Goal: Task Accomplishment & Management: Manage account settings

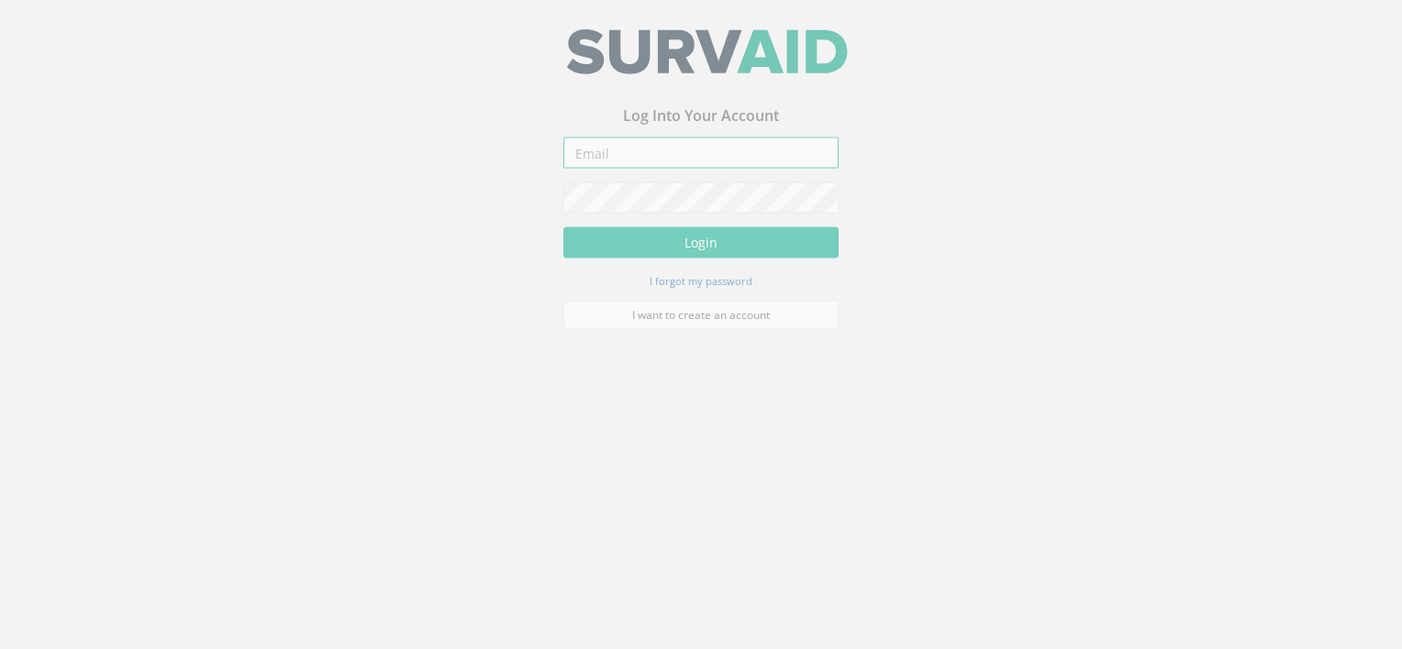
click at [698, 167] on input "email" at bounding box center [700, 160] width 275 height 31
paste input "[EMAIL_ADDRESS][DOMAIN_NAME]"
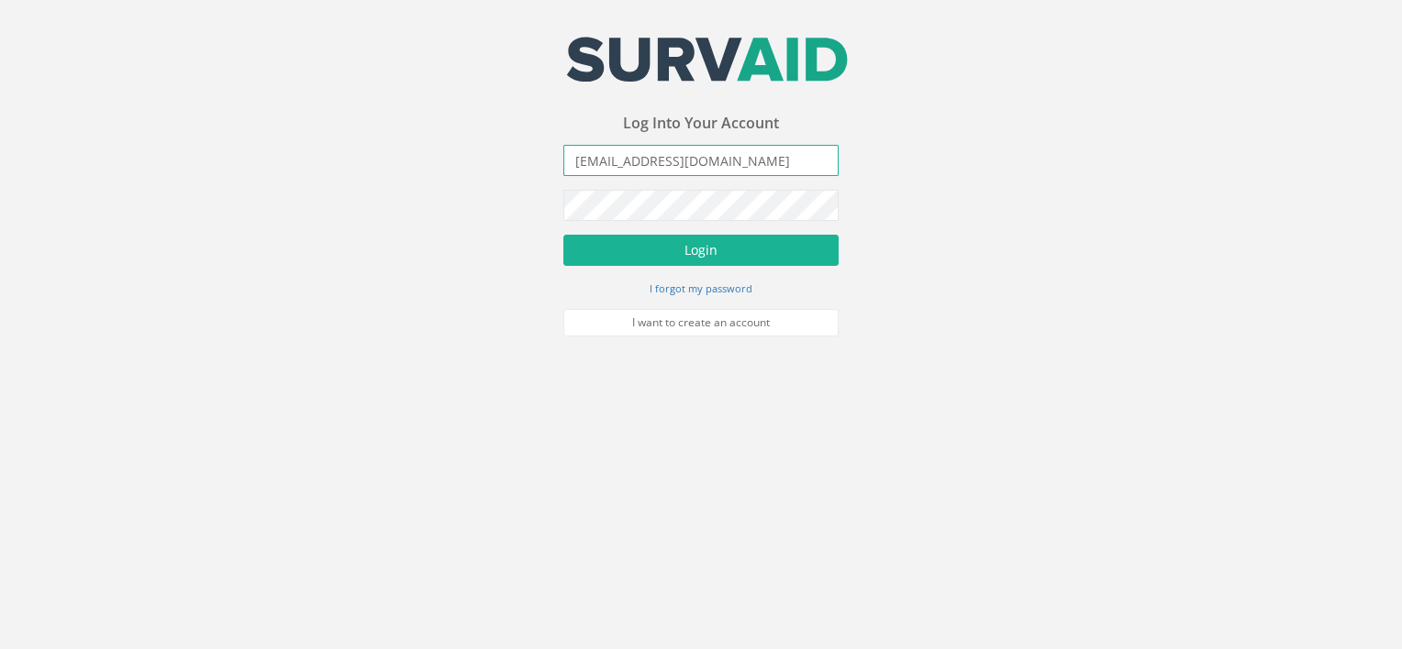
type input "[EMAIL_ADDRESS][DOMAIN_NAME]"
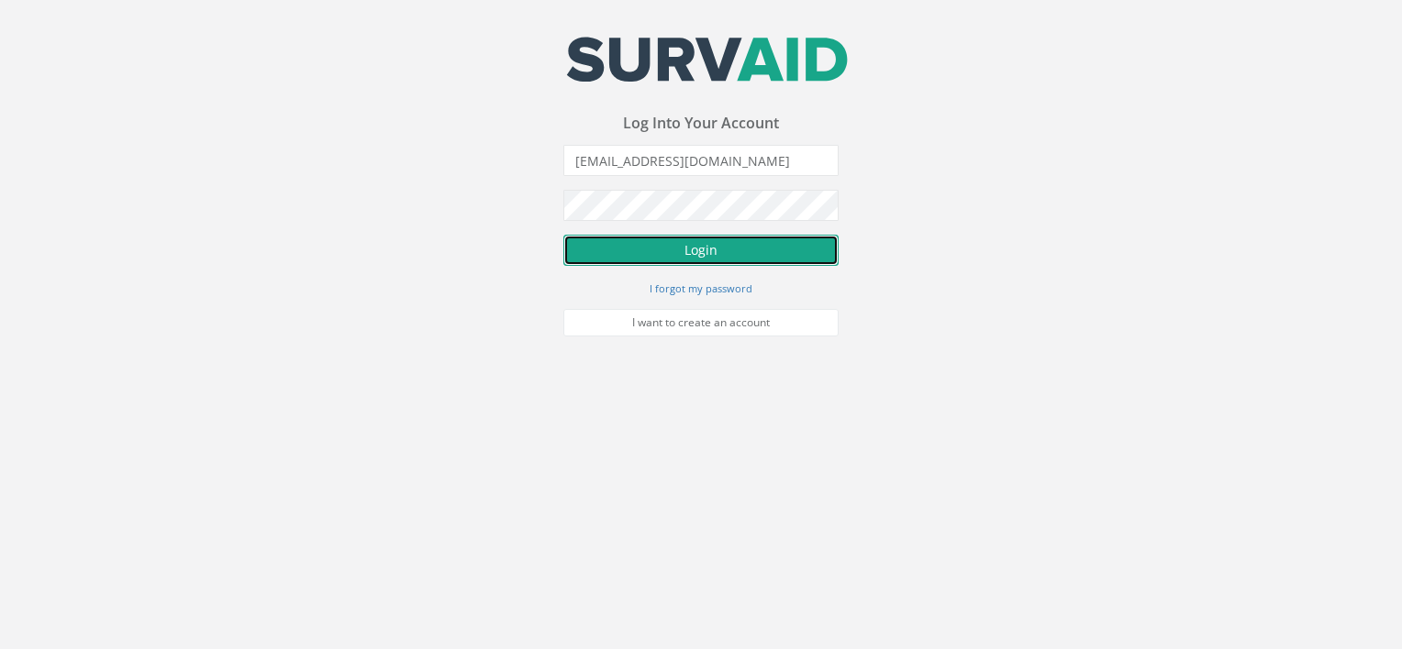
click at [694, 252] on button "Login" at bounding box center [700, 250] width 275 height 31
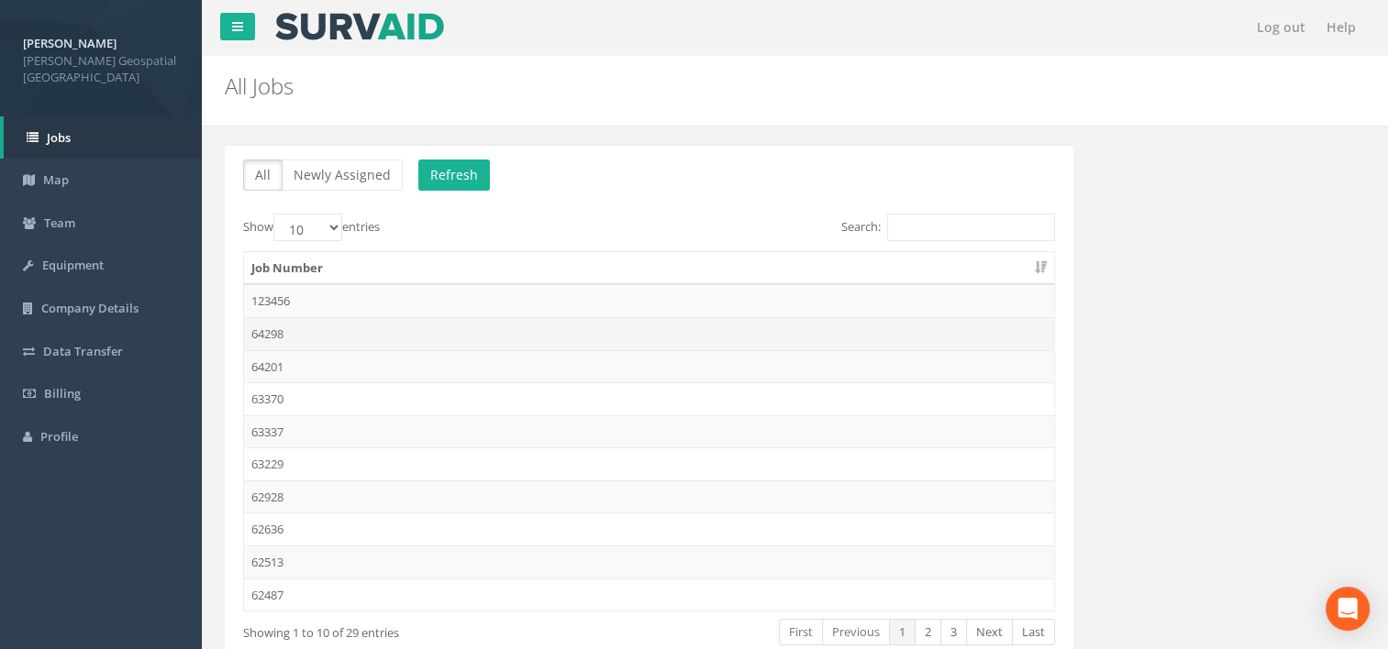
click at [268, 329] on td "64298" at bounding box center [649, 333] width 810 height 33
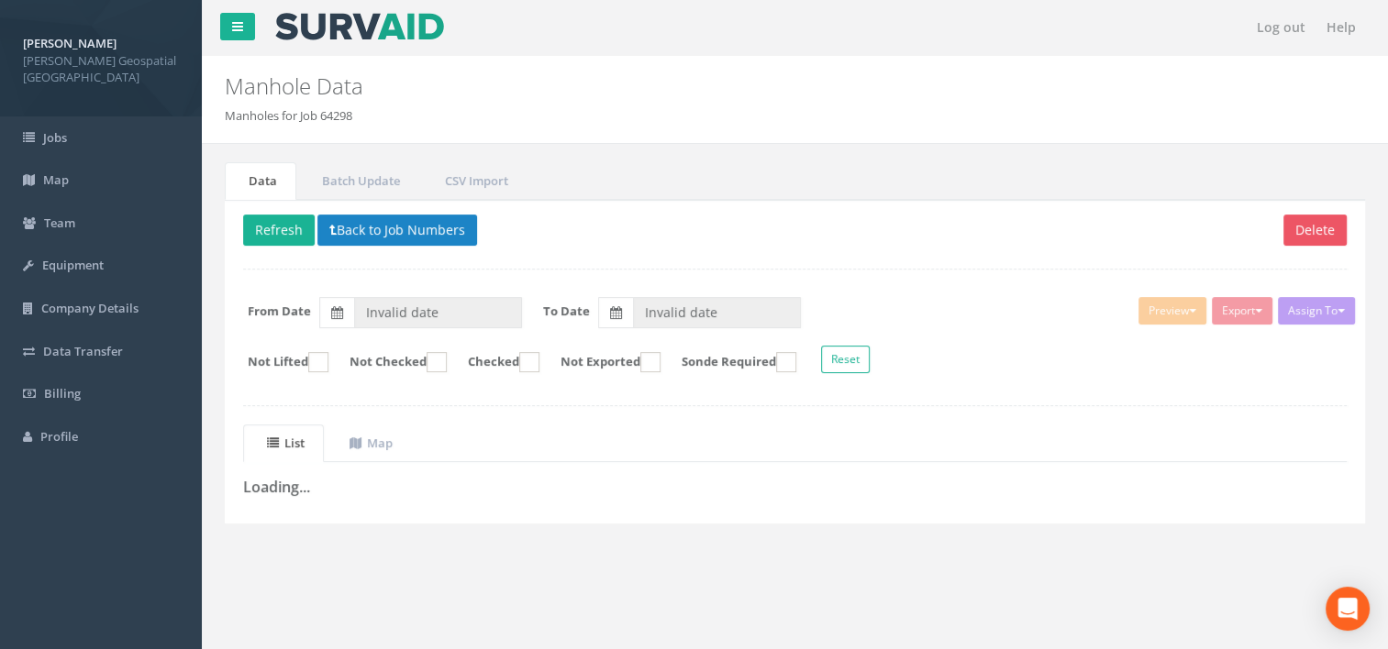
type input "[DATE]"
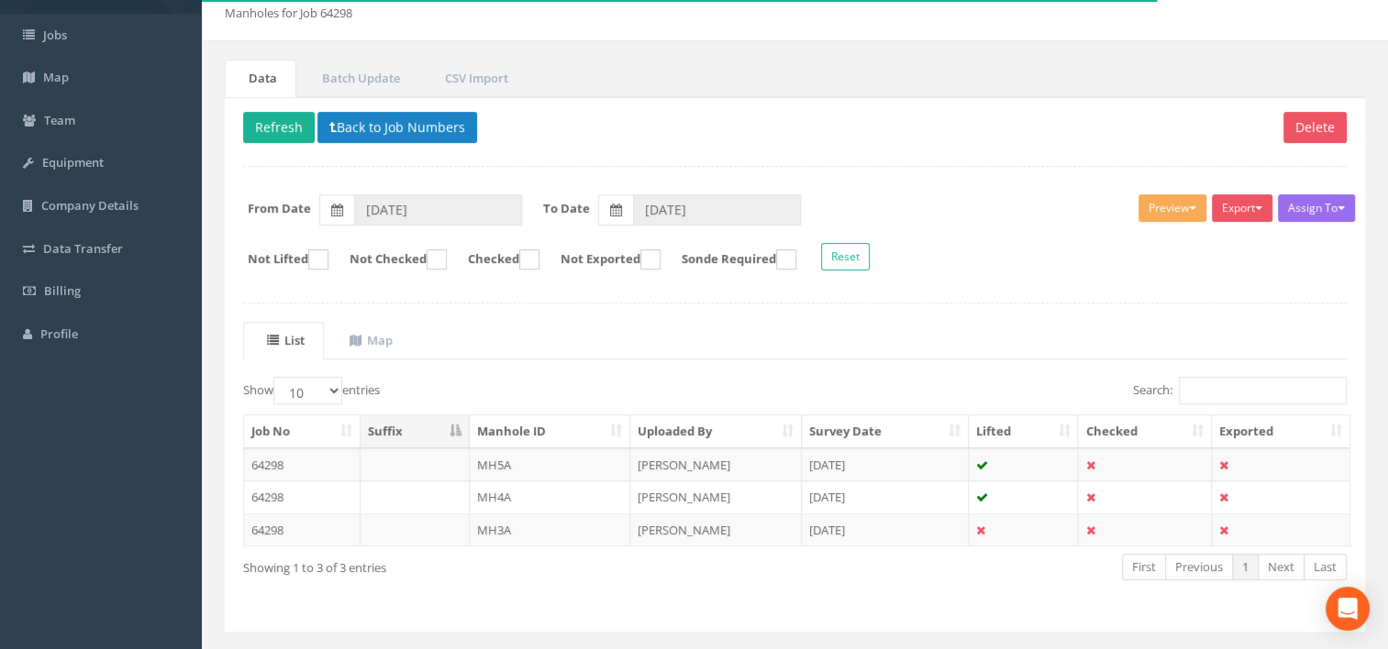
scroll to position [141, 0]
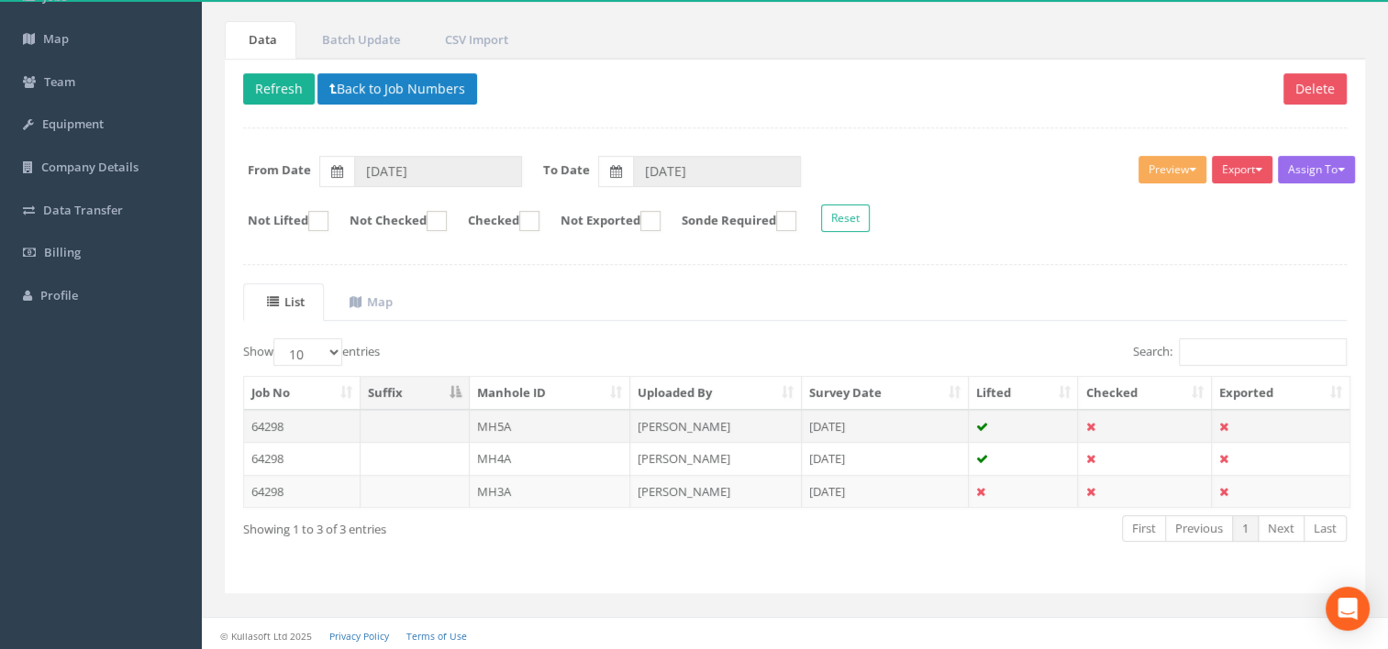
click at [273, 427] on td "64298" at bounding box center [302, 426] width 117 height 33
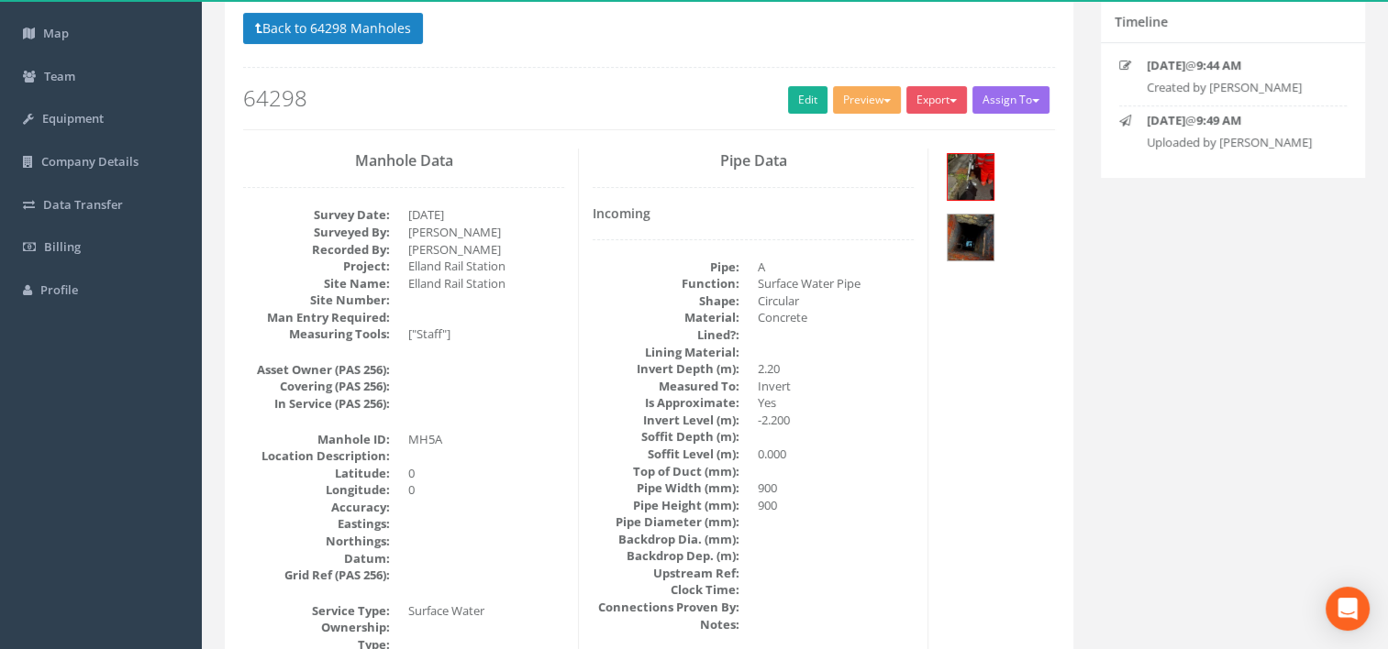
scroll to position [103, 0]
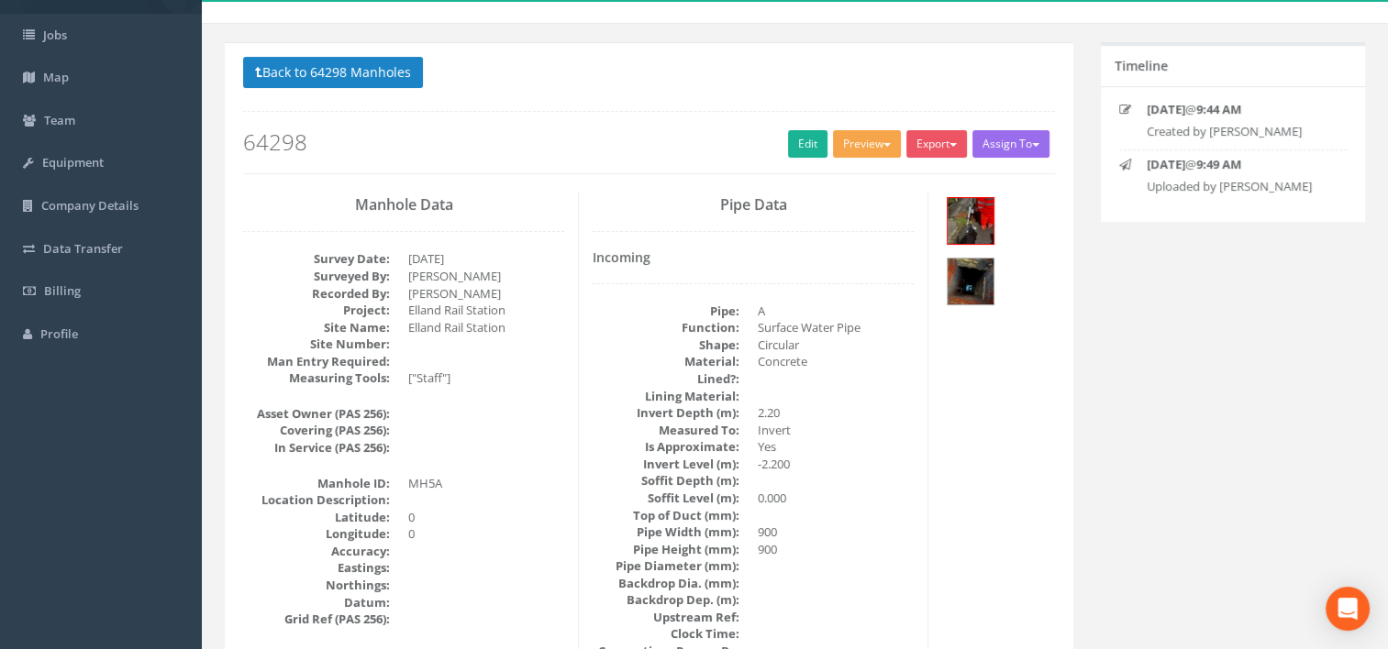
click at [869, 142] on button "Preview" at bounding box center [867, 144] width 68 height 28
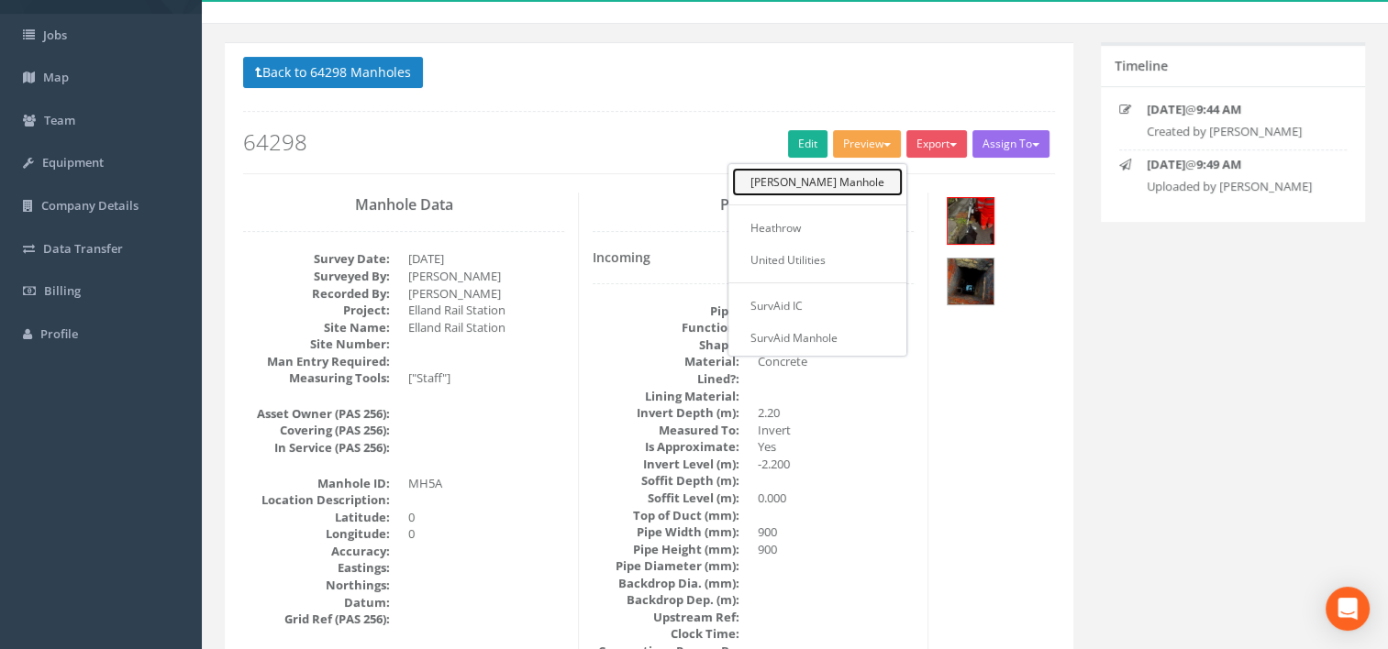
click at [853, 180] on link "[PERSON_NAME] Manhole" at bounding box center [817, 182] width 171 height 28
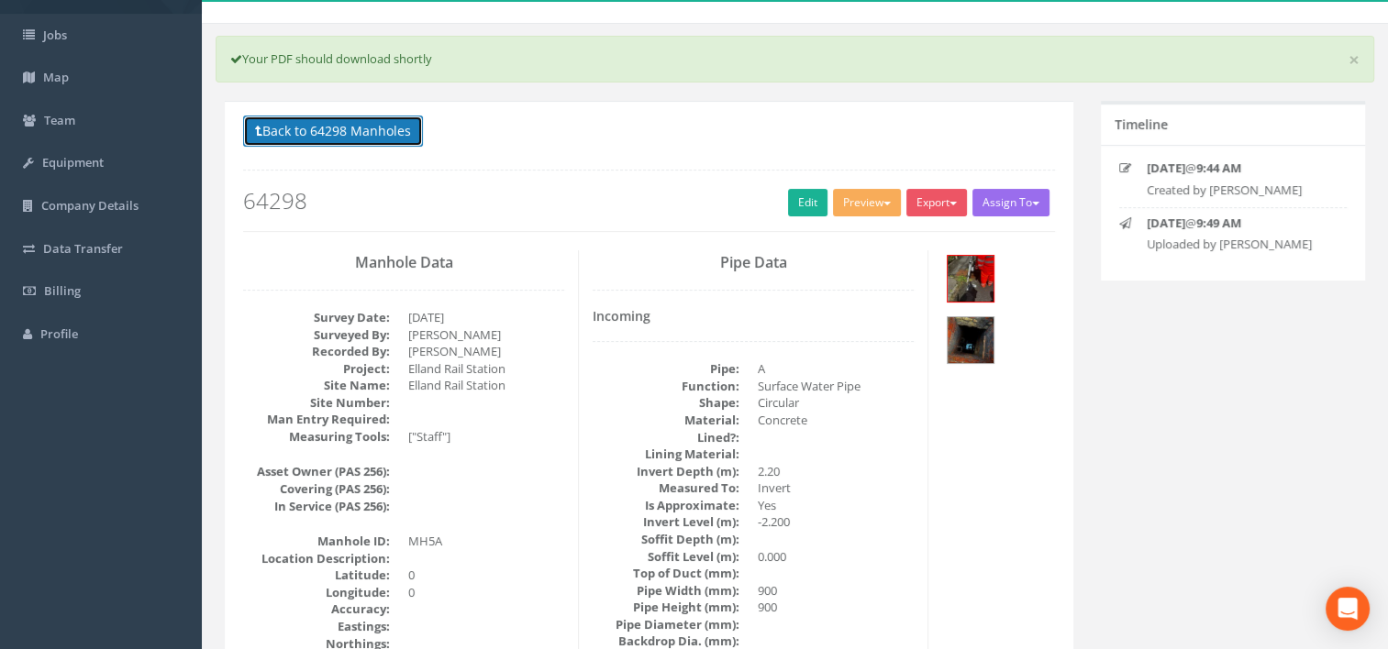
click at [288, 123] on button "Back to 64298 Manholes" at bounding box center [333, 131] width 180 height 31
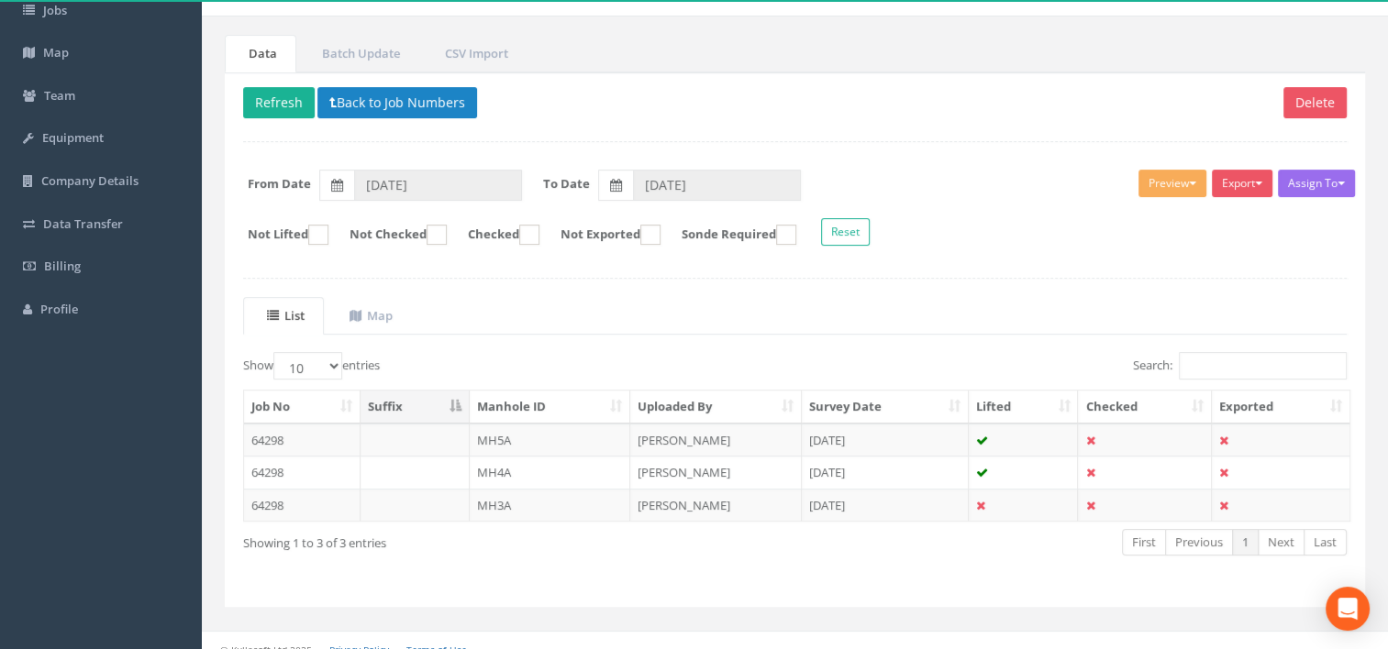
scroll to position [141, 0]
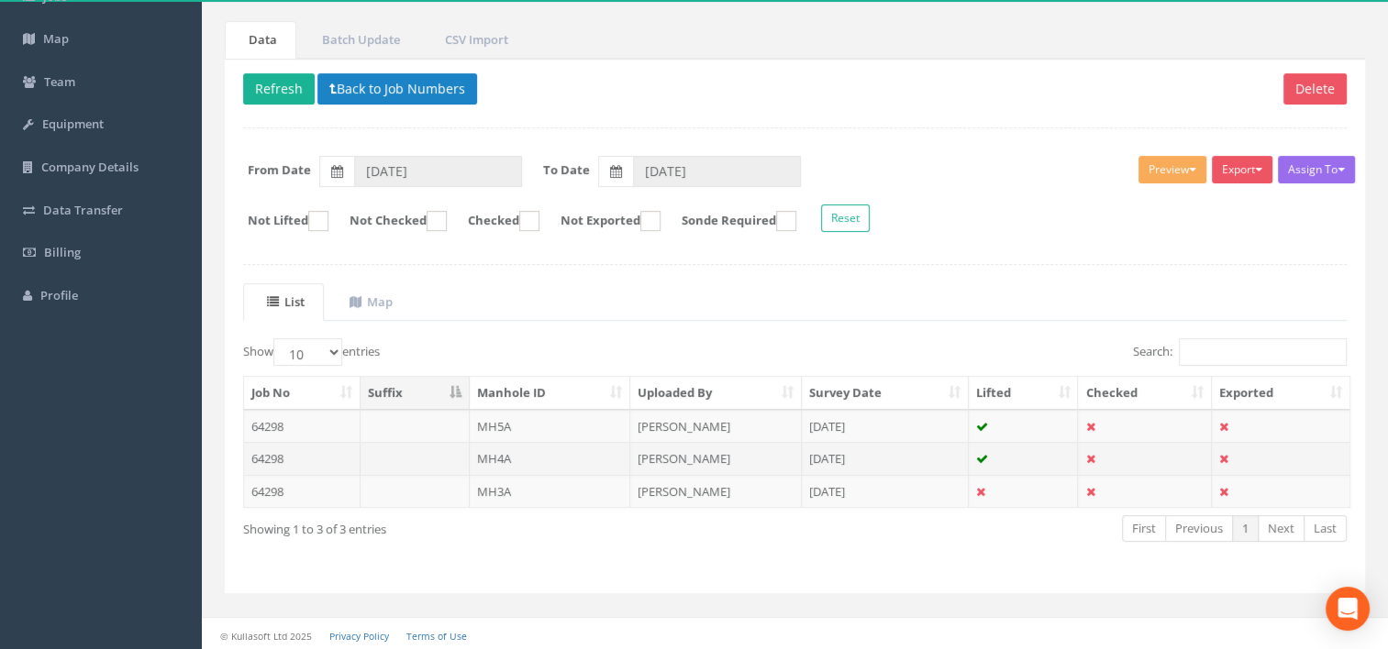
click at [260, 461] on td "64298" at bounding box center [302, 458] width 117 height 33
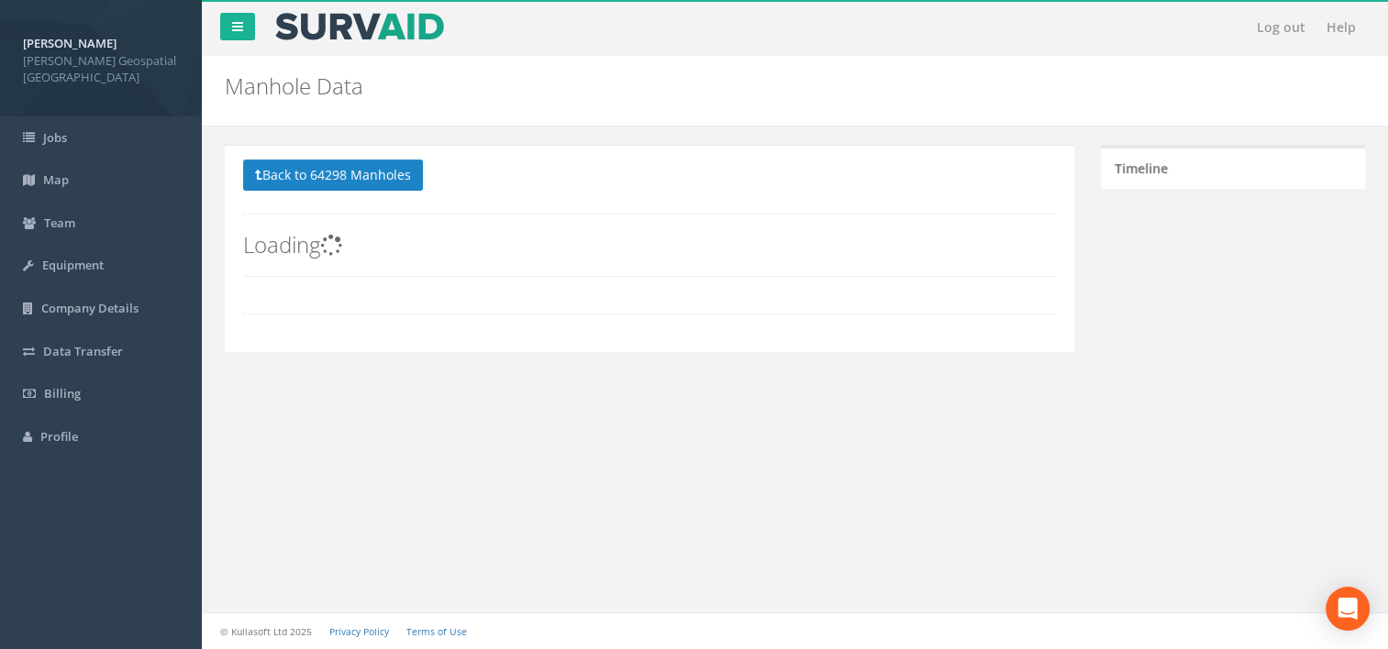
scroll to position [0, 0]
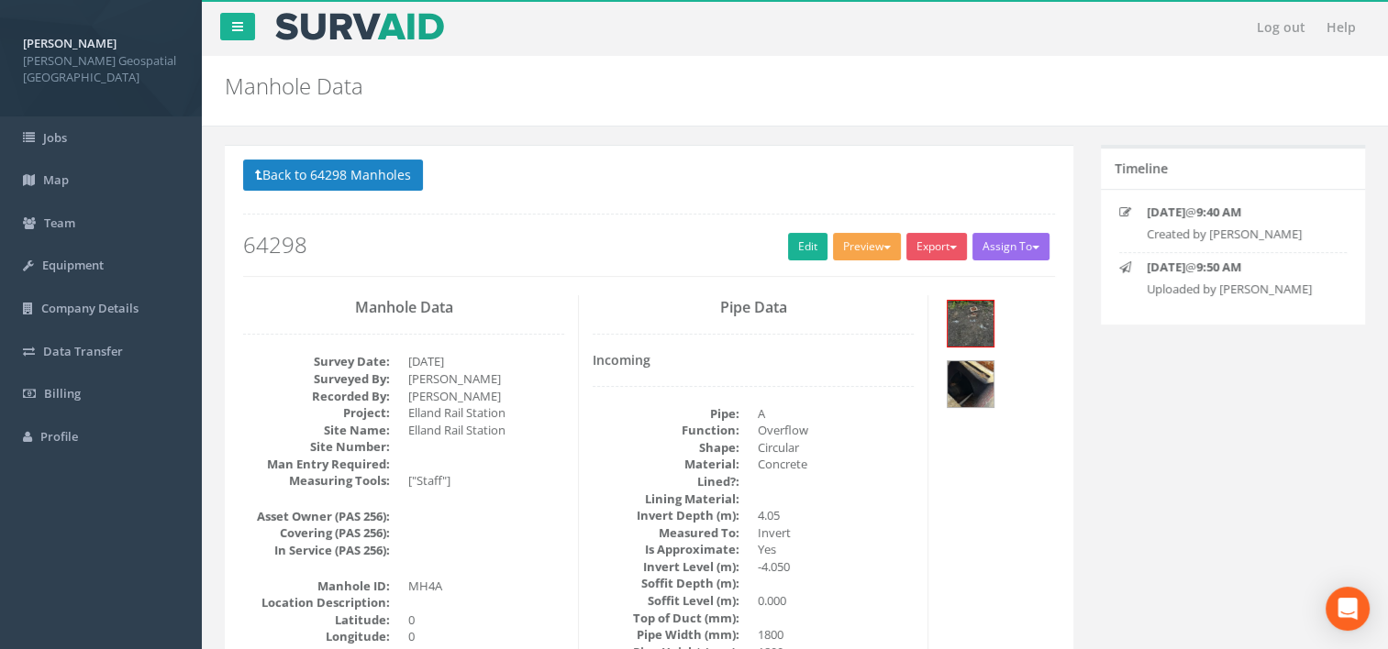
click at [859, 245] on button "Preview" at bounding box center [867, 247] width 68 height 28
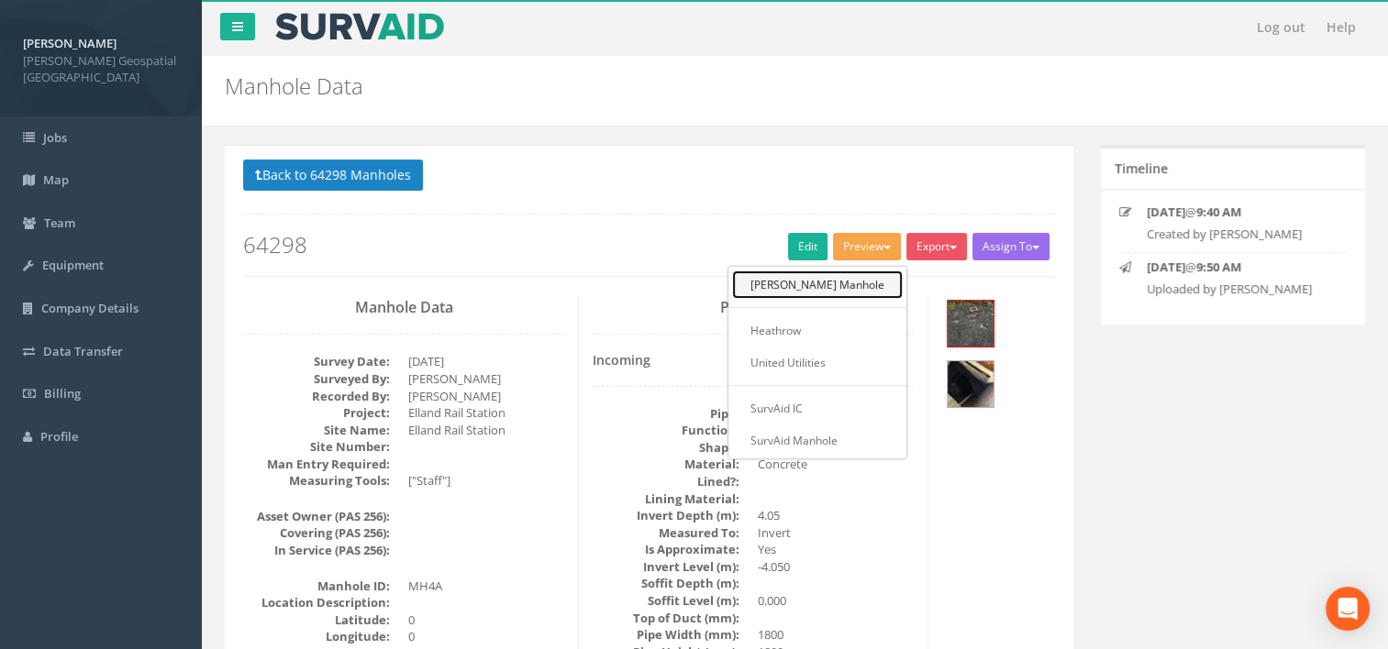
click at [828, 286] on link "[PERSON_NAME] Manhole" at bounding box center [817, 285] width 171 height 28
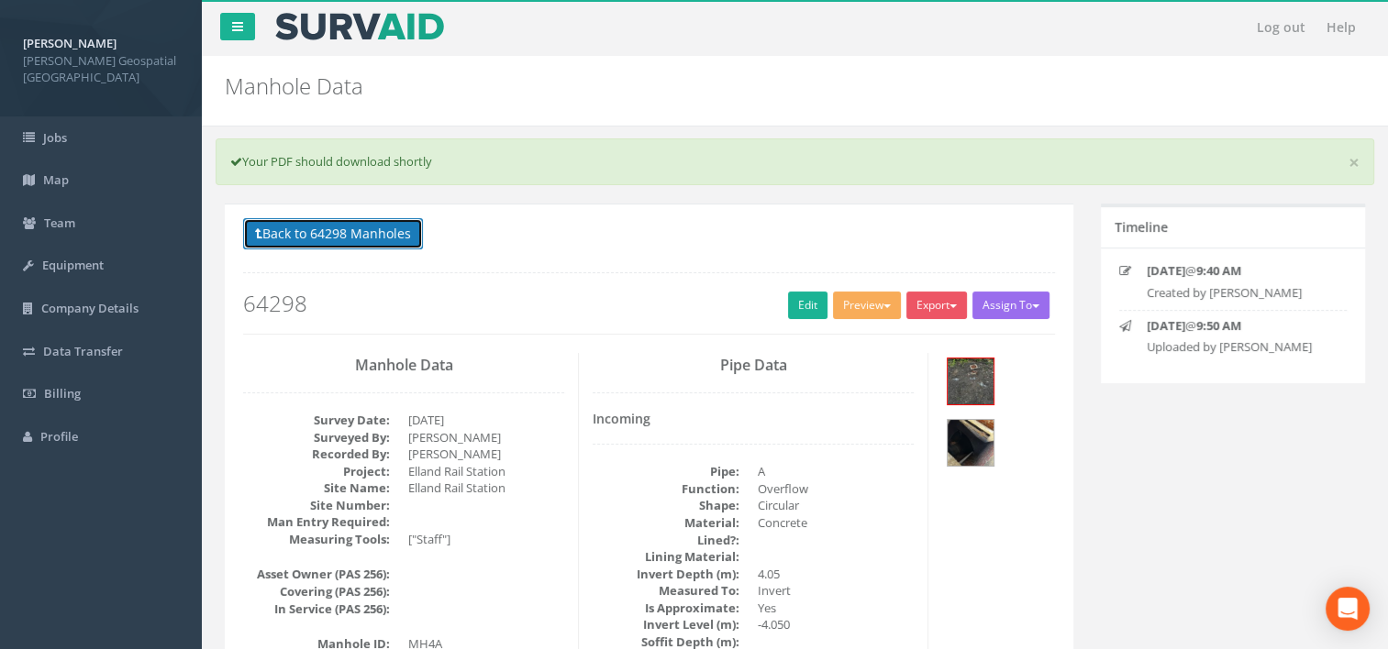
click at [356, 239] on button "Back to 64298 Manholes" at bounding box center [333, 233] width 180 height 31
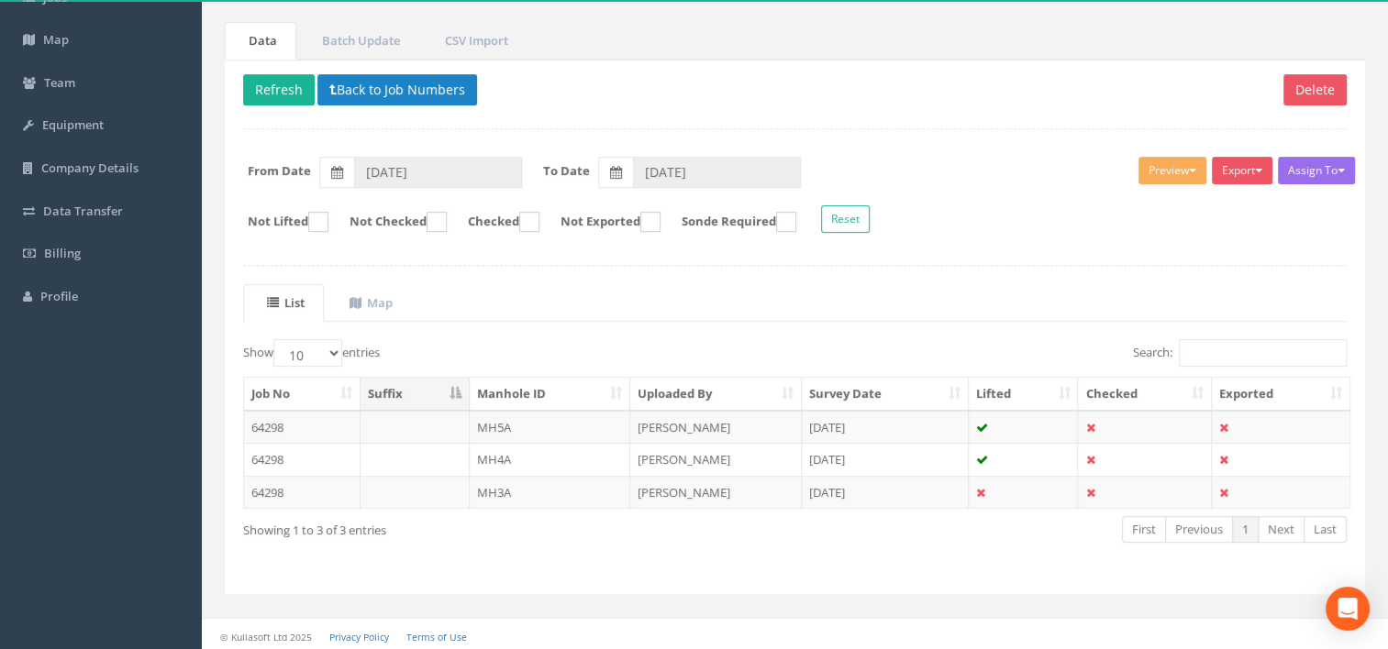
scroll to position [141, 0]
click at [275, 492] on td "64298" at bounding box center [302, 491] width 117 height 33
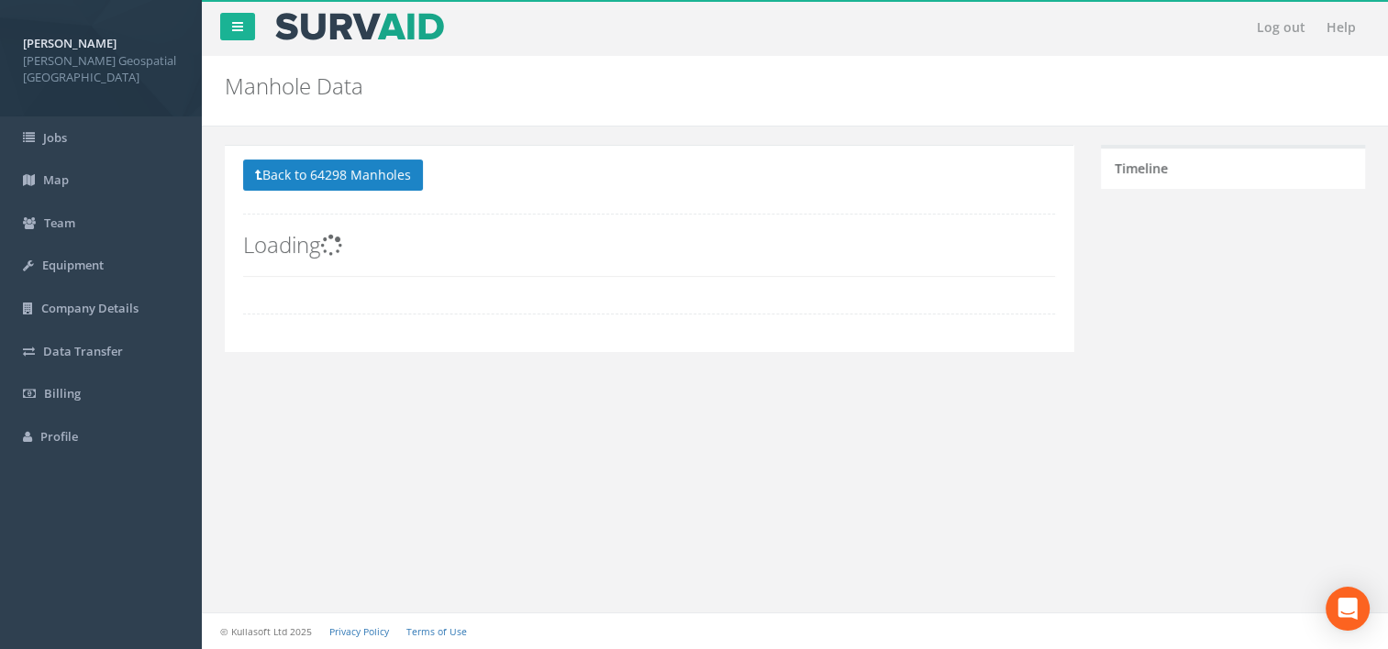
scroll to position [0, 0]
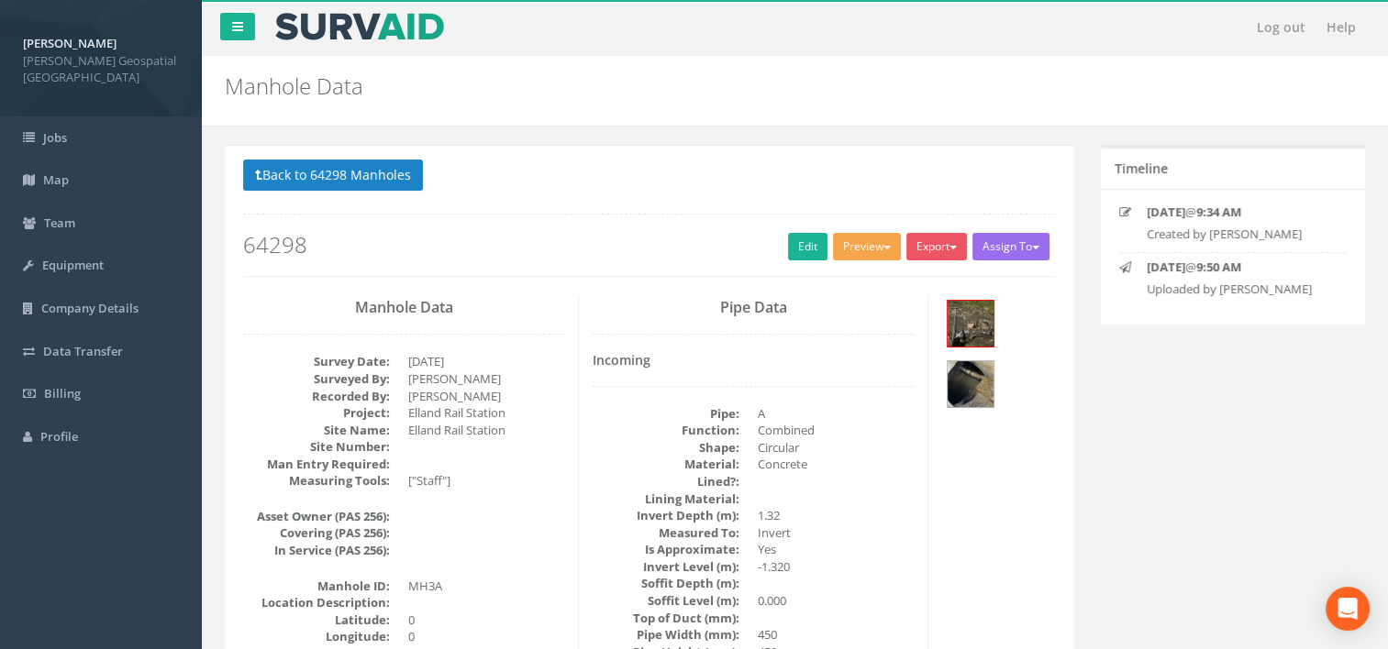
click at [876, 248] on button "Preview" at bounding box center [867, 247] width 68 height 28
click at [857, 280] on link "[PERSON_NAME] Manhole" at bounding box center [817, 285] width 171 height 28
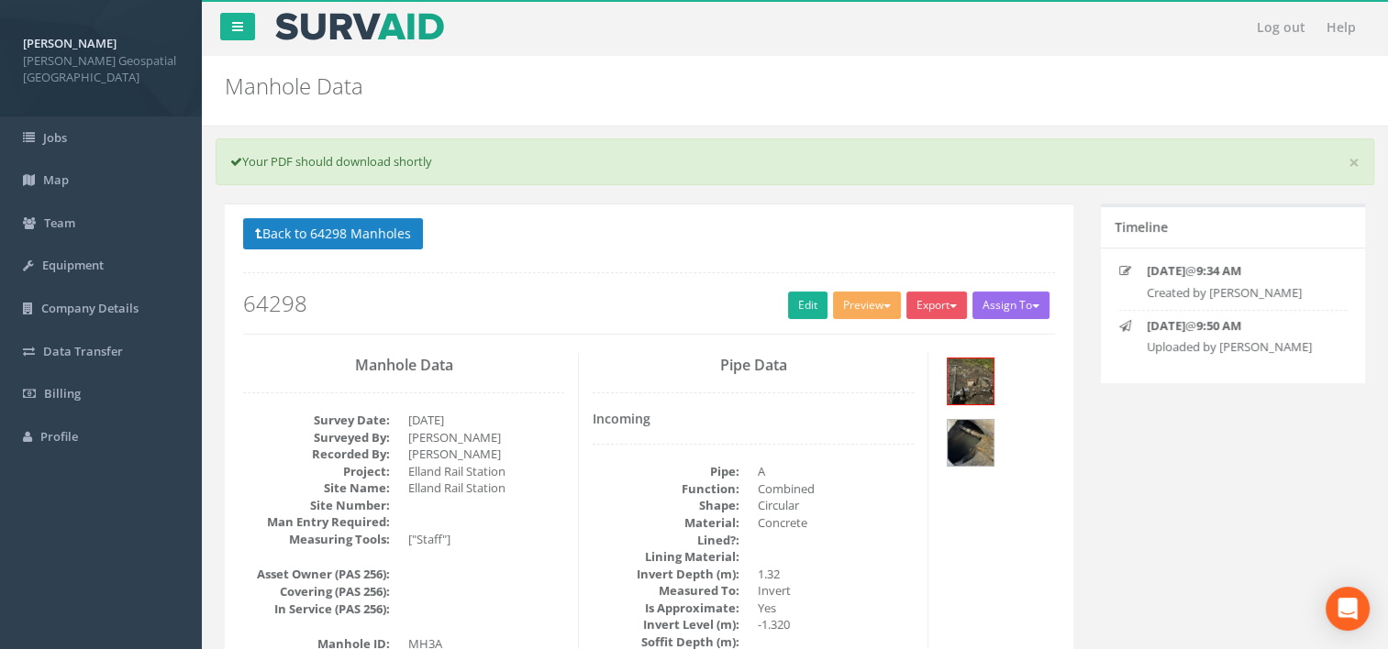
click at [355, 239] on button "Back to 64298 Manholes" at bounding box center [333, 233] width 180 height 31
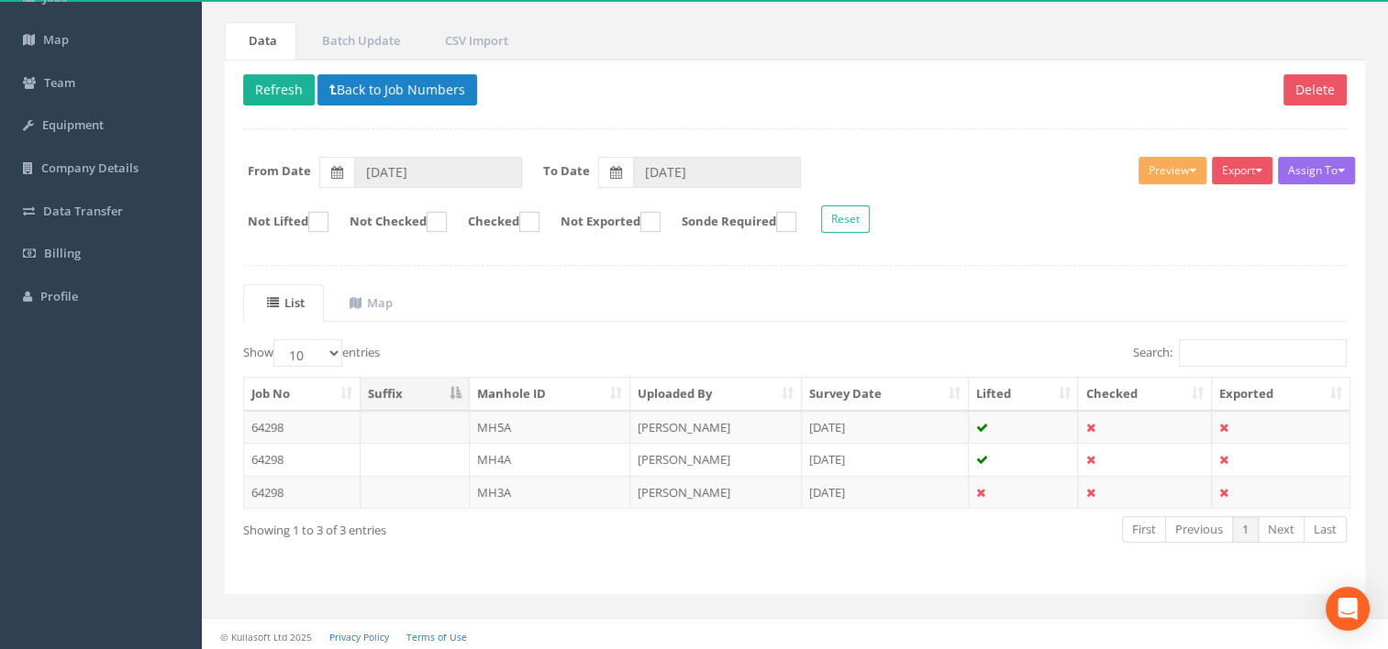
scroll to position [141, 0]
click at [275, 484] on td "64298" at bounding box center [302, 491] width 117 height 33
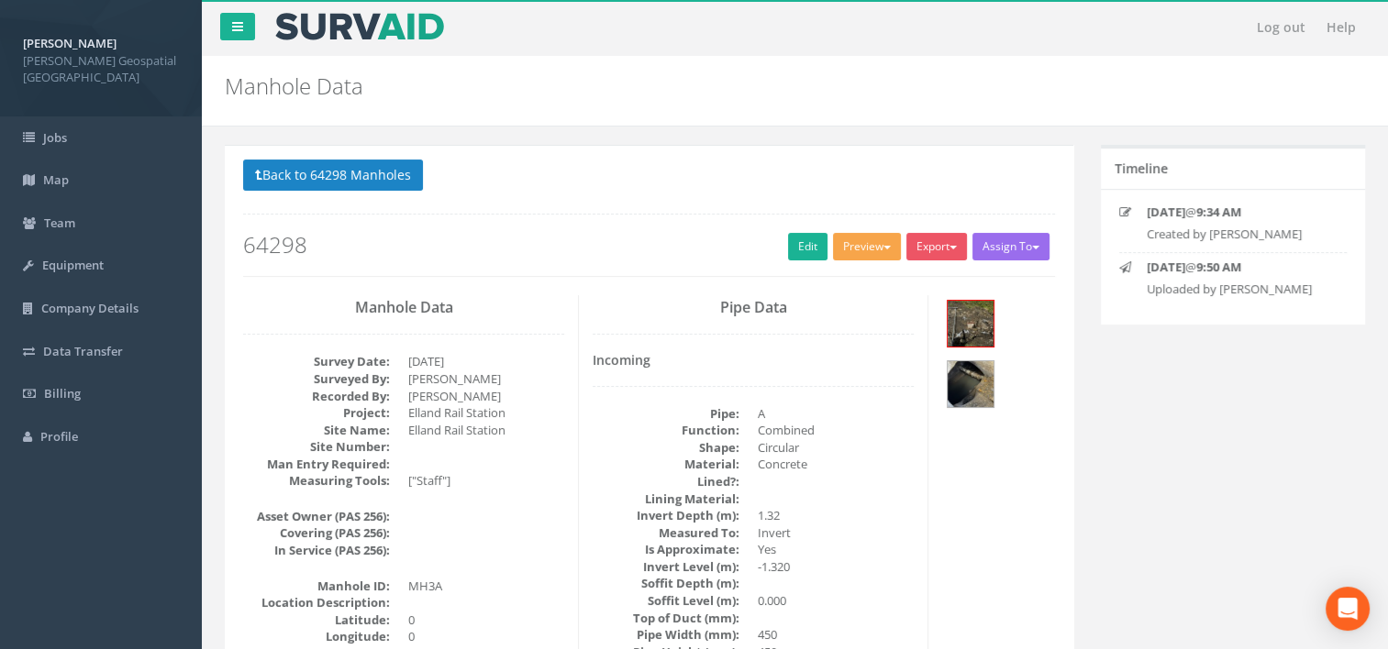
click at [877, 252] on button "Preview" at bounding box center [867, 247] width 68 height 28
click at [821, 280] on link "[PERSON_NAME] Manhole" at bounding box center [817, 285] width 171 height 28
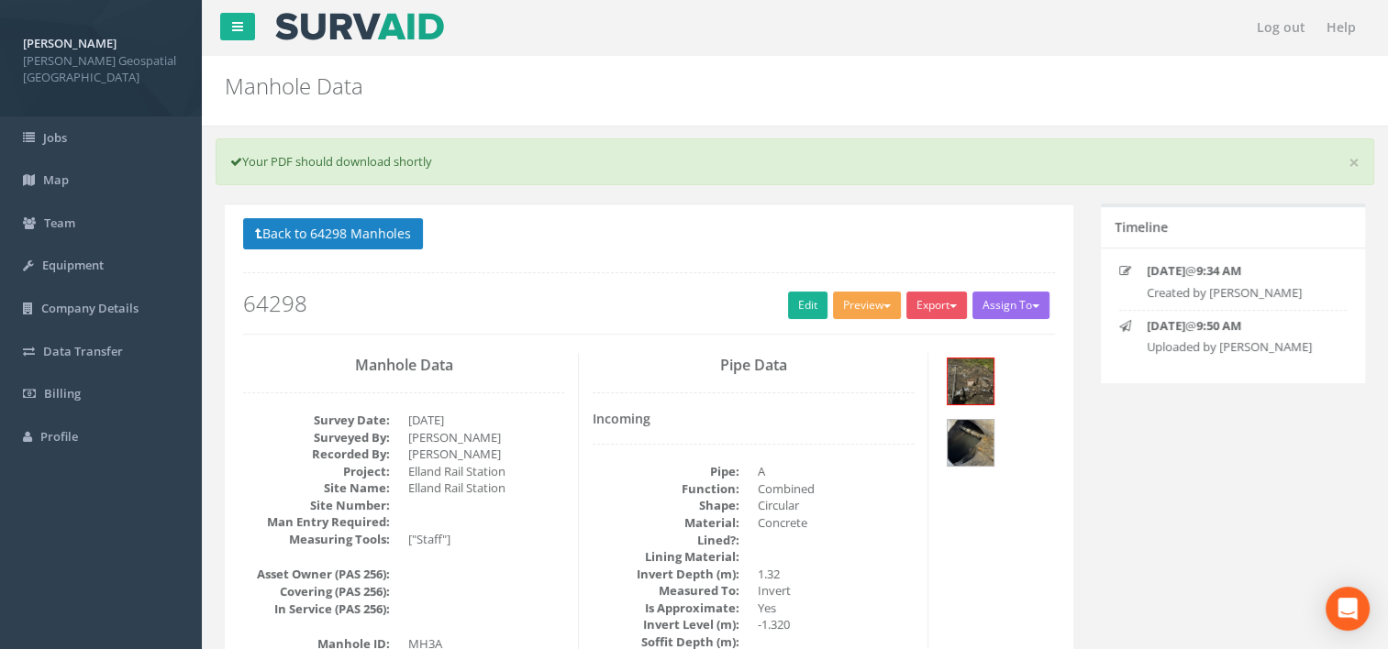
click at [873, 294] on button "Preview" at bounding box center [867, 306] width 68 height 28
click at [846, 348] on link "[PERSON_NAME] Manhole" at bounding box center [817, 343] width 171 height 28
click at [858, 246] on p "Back to 64298 Manholes Back to Map" at bounding box center [649, 236] width 812 height 36
click at [792, 304] on link "Edit" at bounding box center [807, 306] width 39 height 28
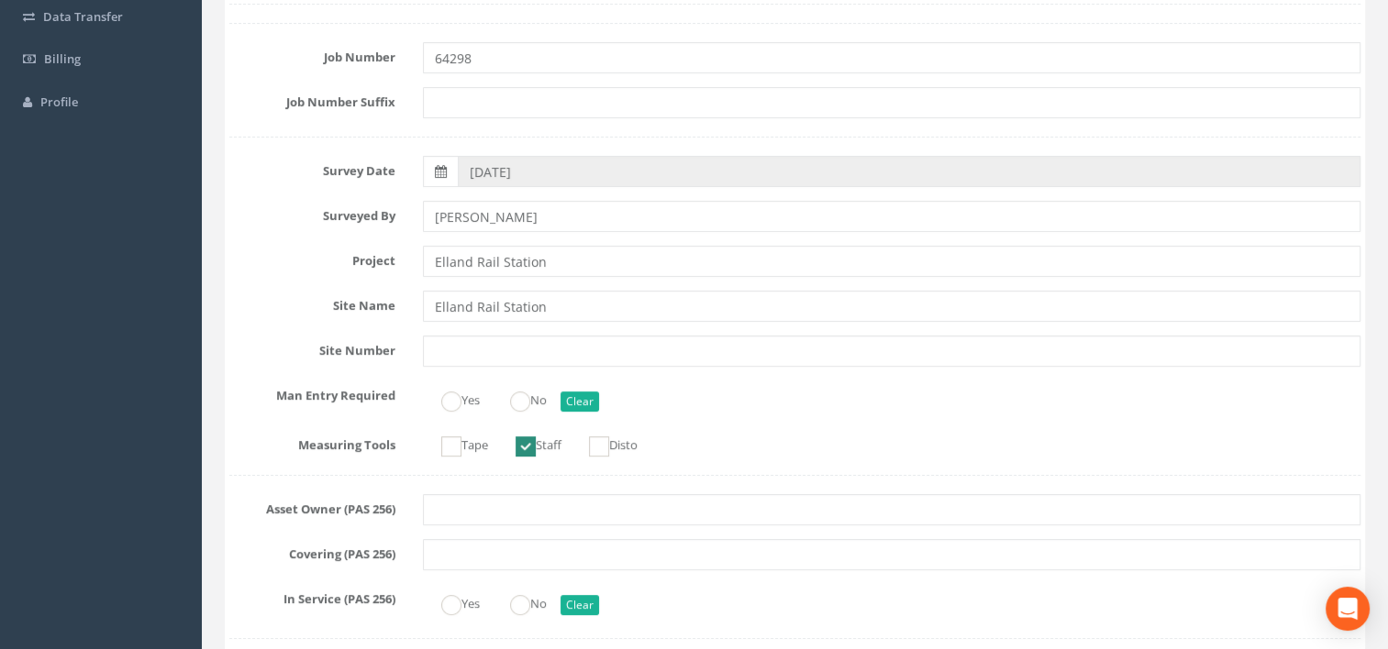
scroll to position [367, 0]
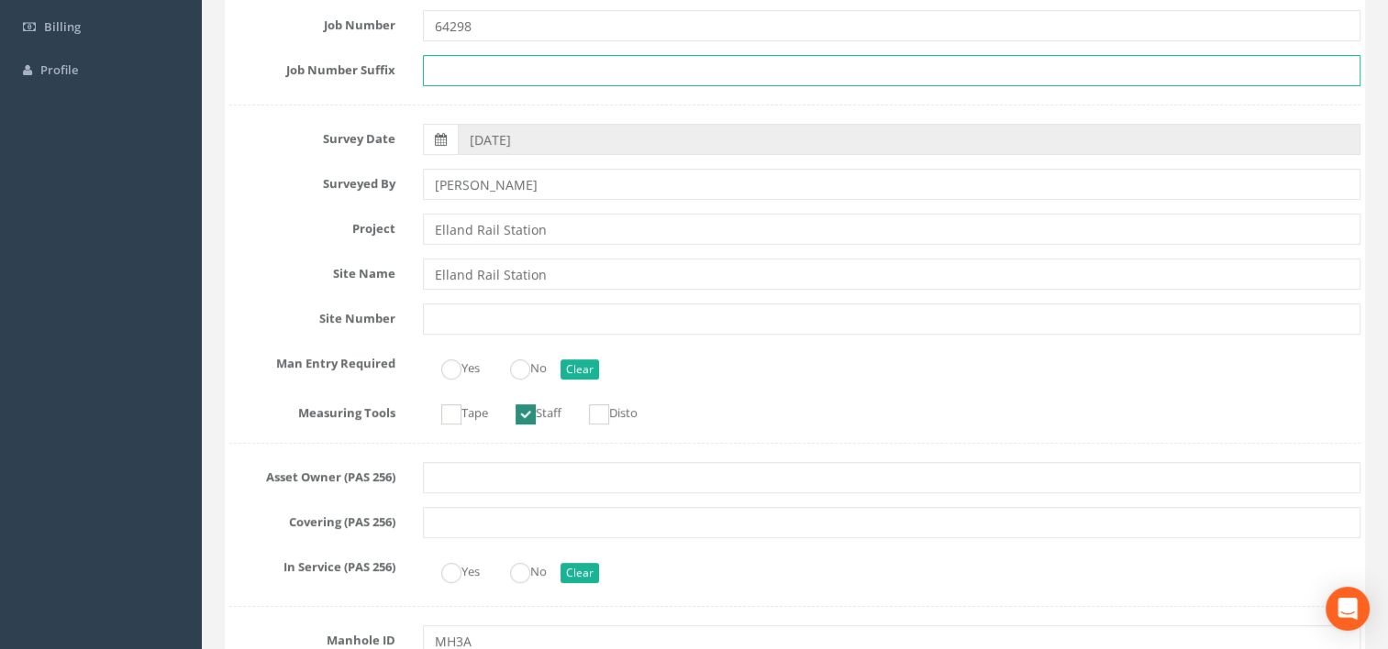
click at [645, 67] on input "text" at bounding box center [892, 70] width 938 height 31
click at [523, 363] on ins at bounding box center [520, 370] width 20 height 20
radio input "true"
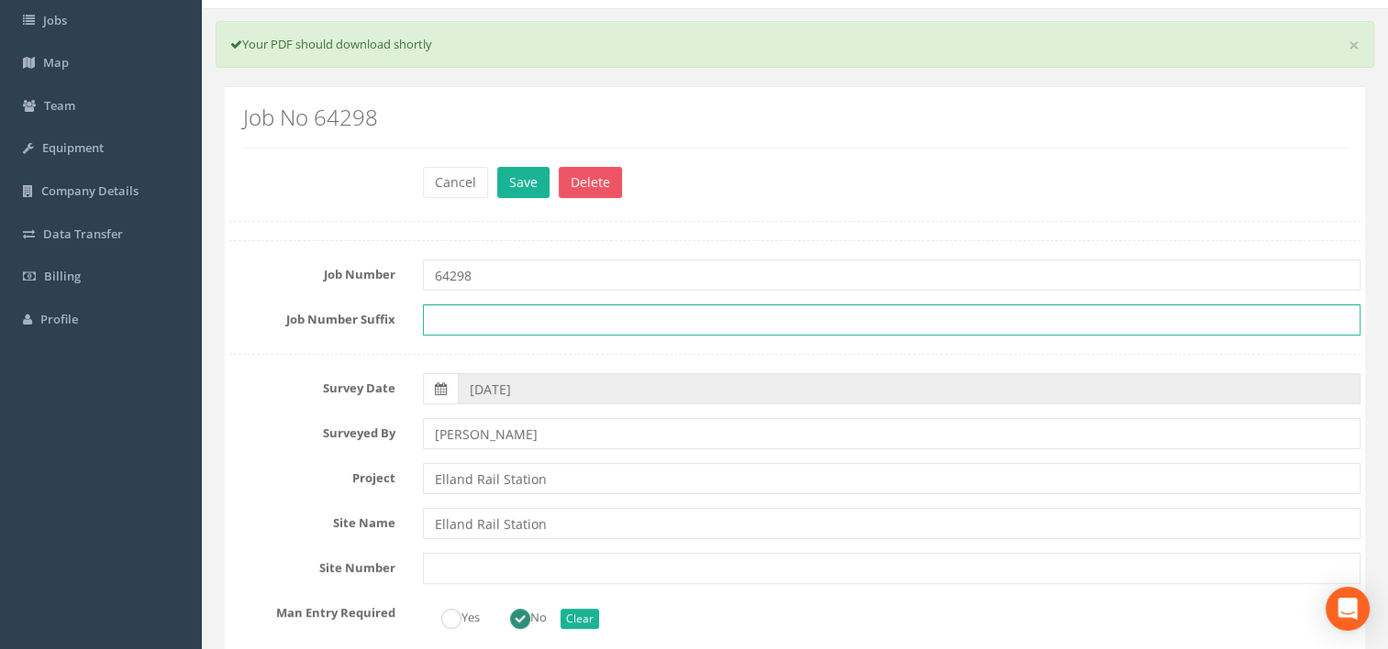
scroll to position [0, 0]
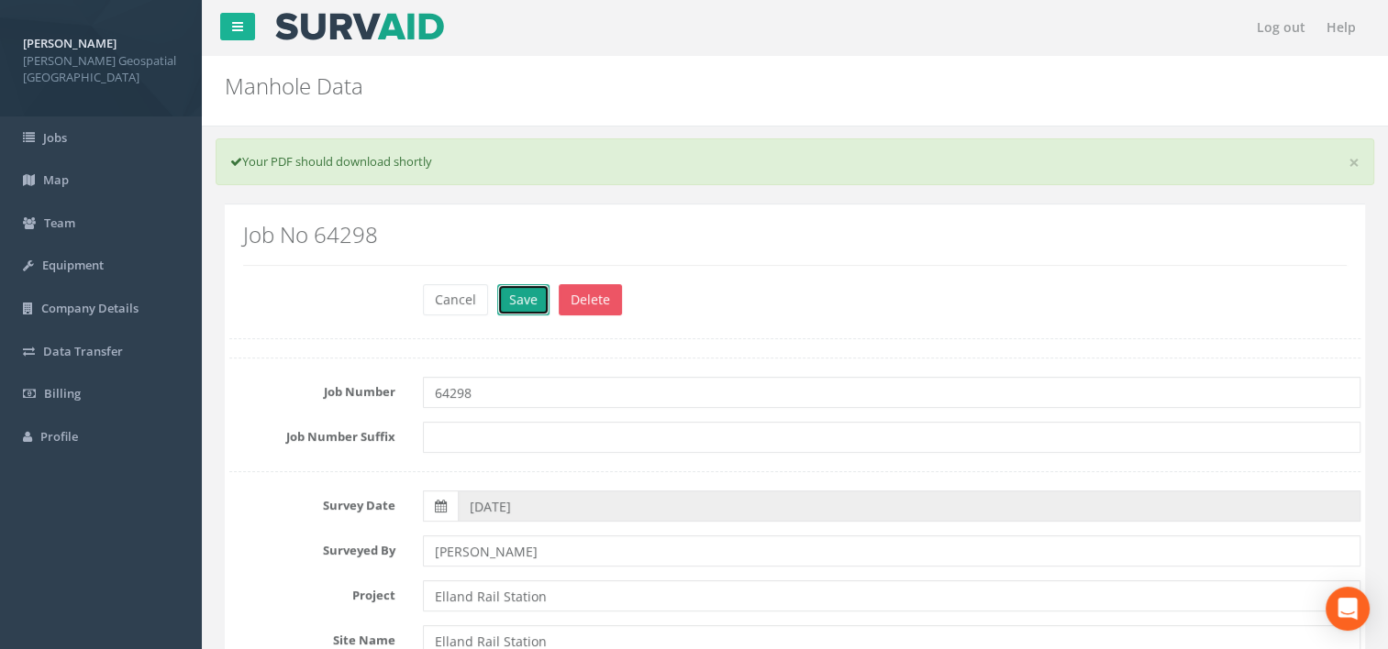
click at [539, 303] on button "Save" at bounding box center [523, 299] width 52 height 31
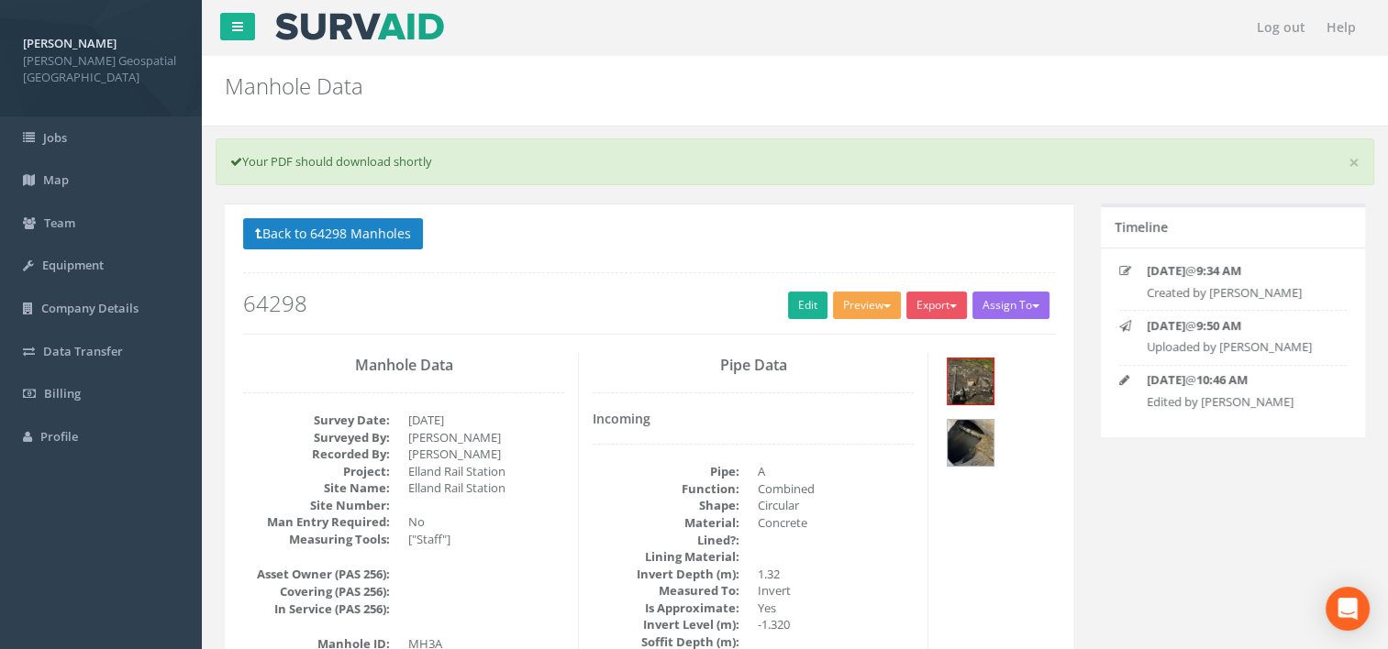
click at [862, 309] on button "Preview" at bounding box center [867, 306] width 68 height 28
click at [857, 341] on link "[PERSON_NAME] Manhole" at bounding box center [817, 343] width 171 height 28
click at [866, 307] on button "Preview" at bounding box center [867, 306] width 68 height 28
click at [805, 310] on link "Edit" at bounding box center [807, 306] width 39 height 28
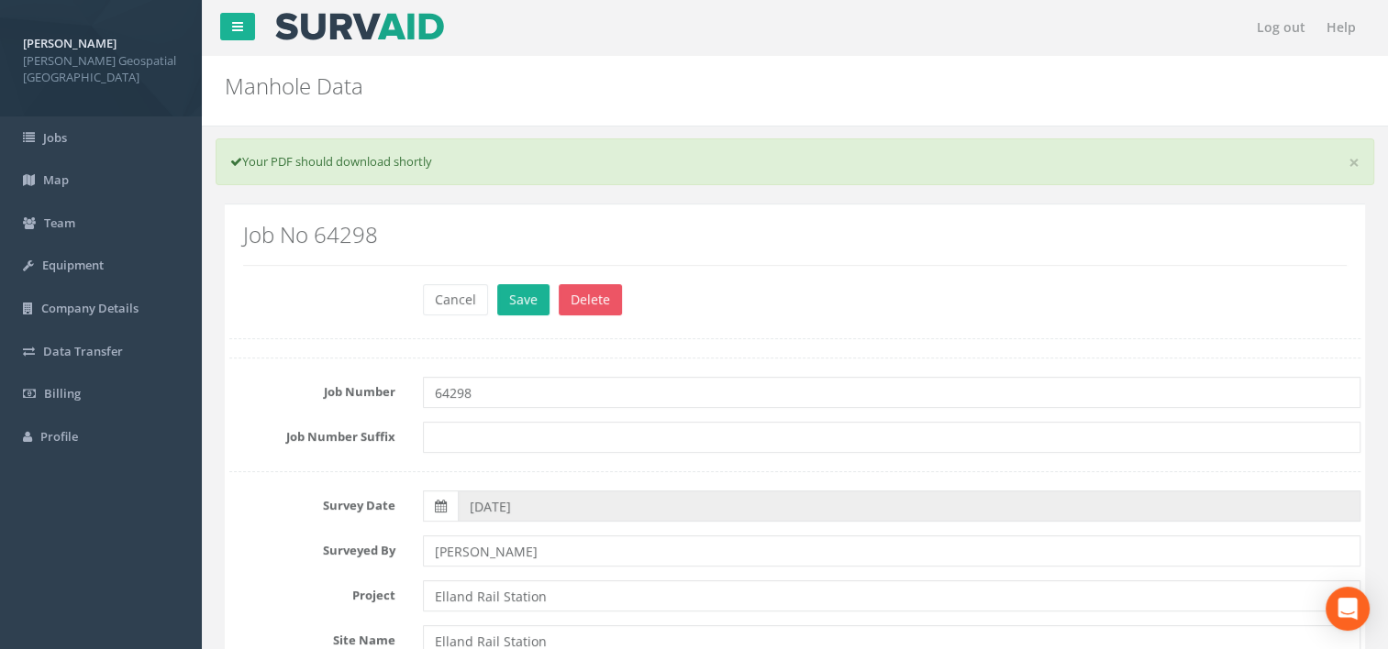
scroll to position [367, 0]
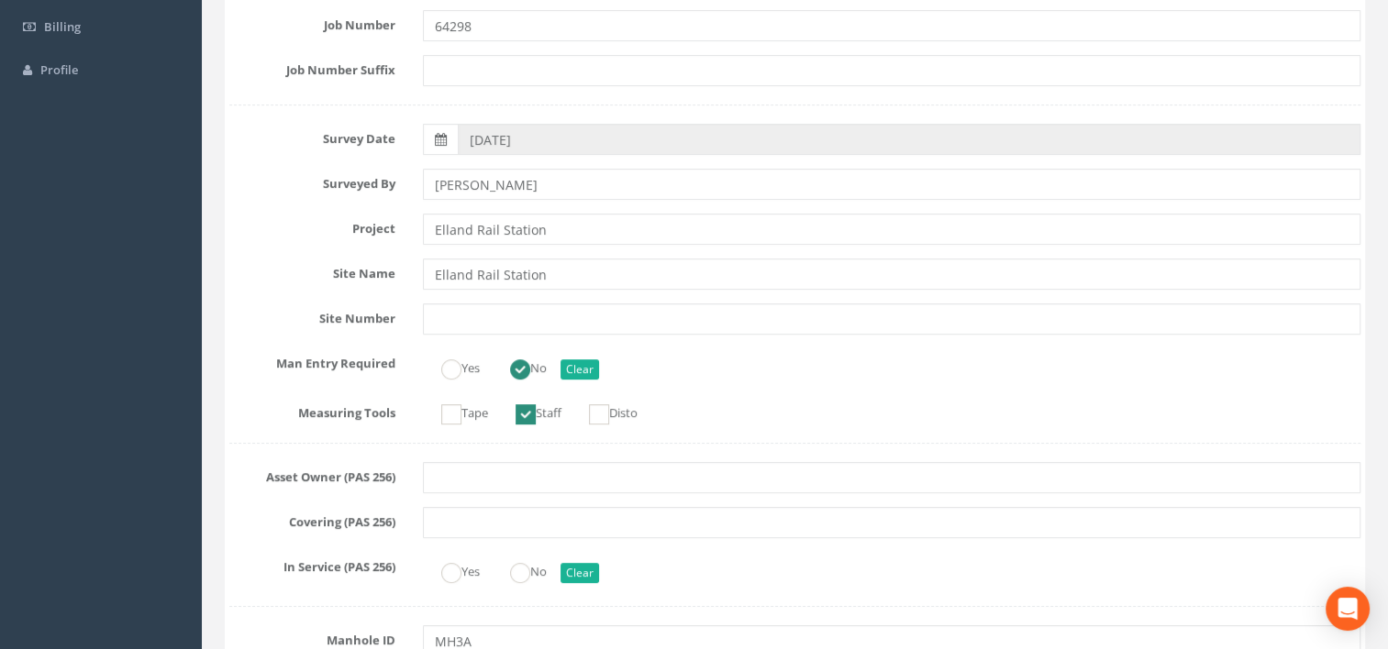
click at [521, 365] on ins at bounding box center [520, 370] width 20 height 20
click at [585, 366] on button "Clear" at bounding box center [579, 370] width 39 height 20
radio input "false"
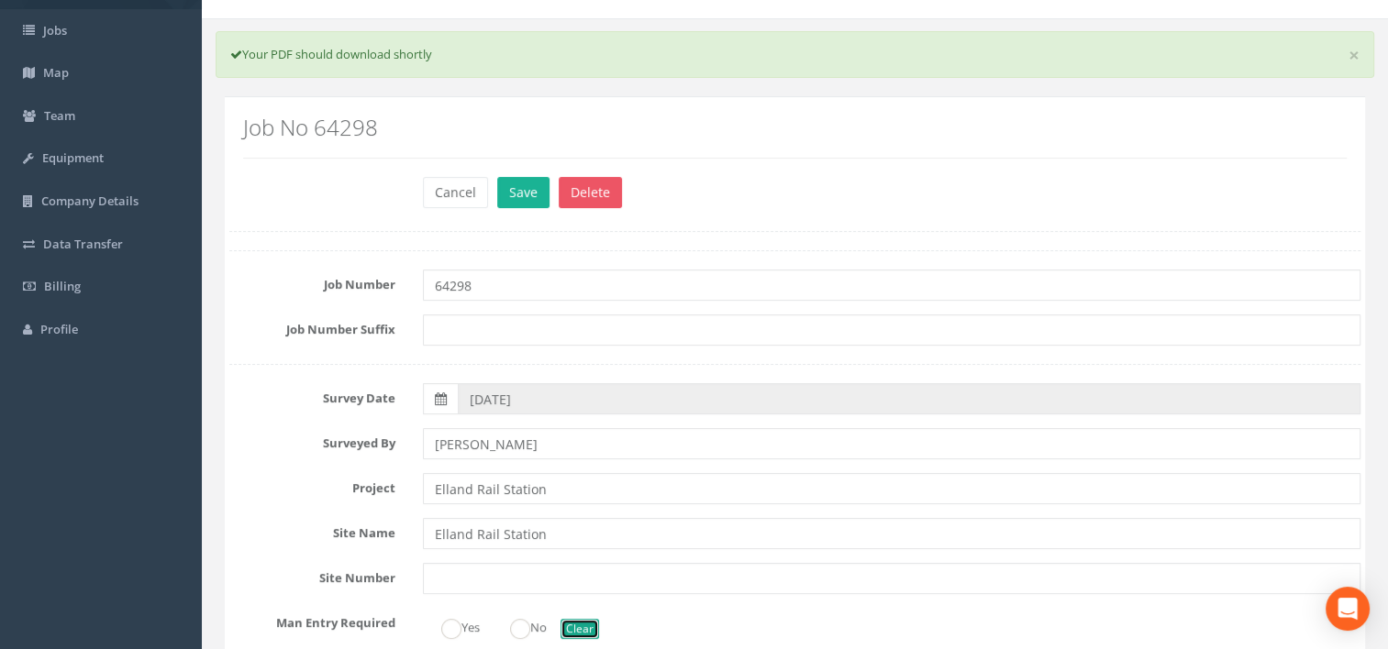
scroll to position [0, 0]
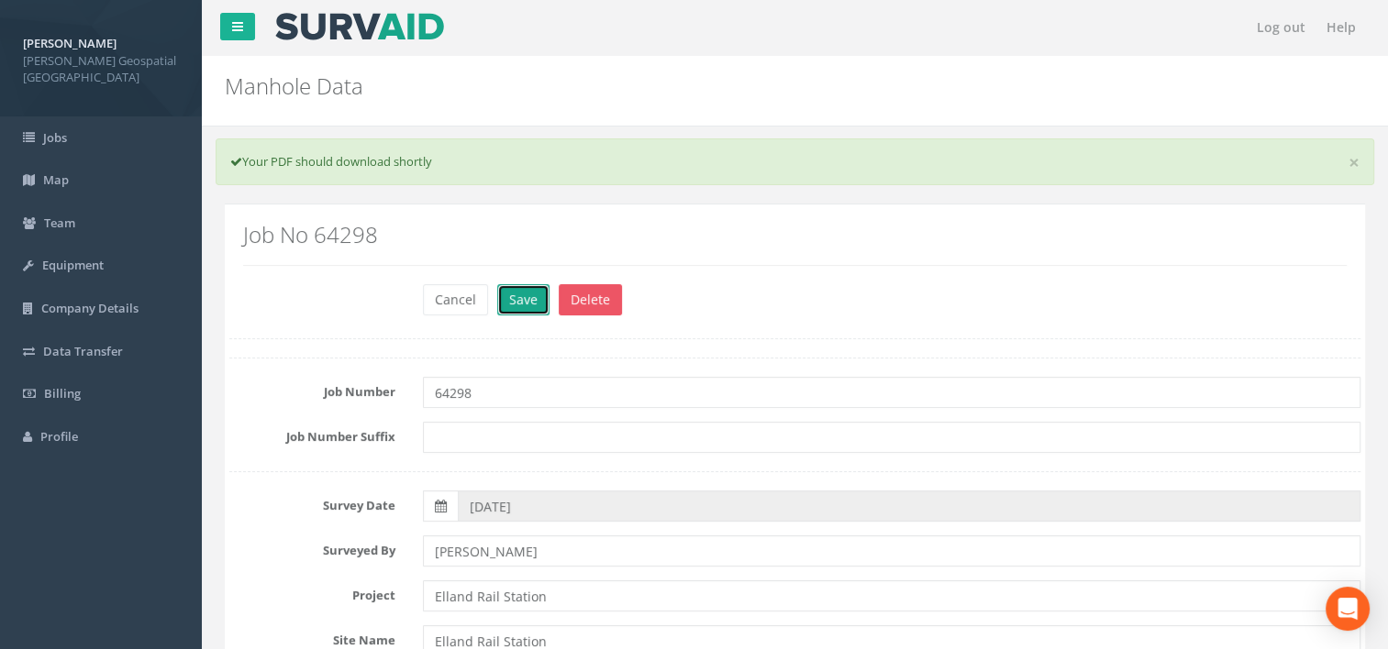
click at [517, 294] on button "Save" at bounding box center [523, 299] width 52 height 31
